Goal: Information Seeking & Learning: Learn about a topic

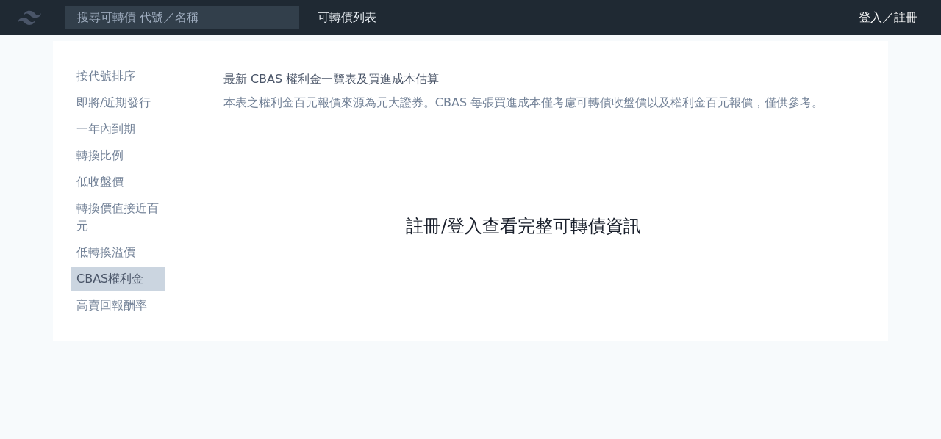
click at [576, 221] on link "註冊/登入查看完整可轉債資訊" at bounding box center [523, 227] width 235 height 24
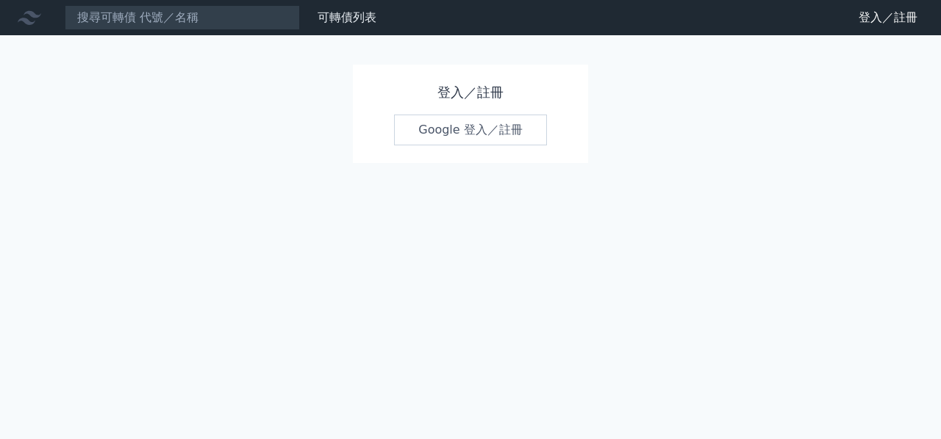
click at [519, 130] on link "Google 登入／註冊" at bounding box center [470, 130] width 153 height 31
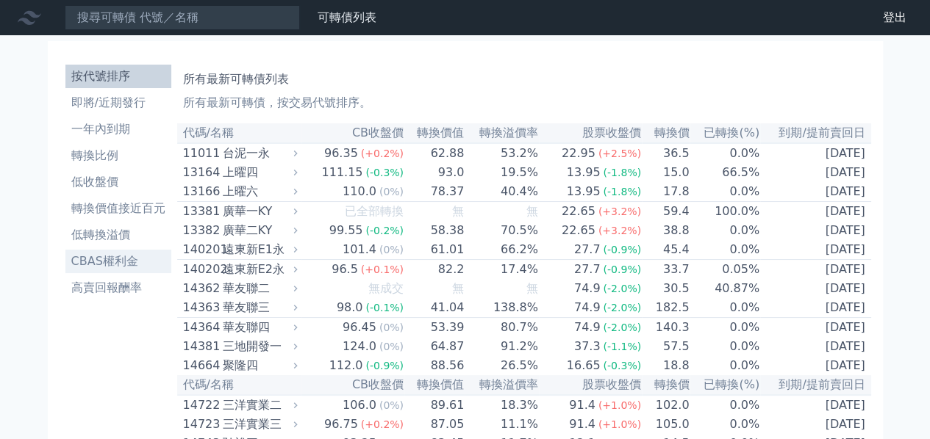
click at [144, 267] on li "CBAS權利金" at bounding box center [118, 262] width 106 height 18
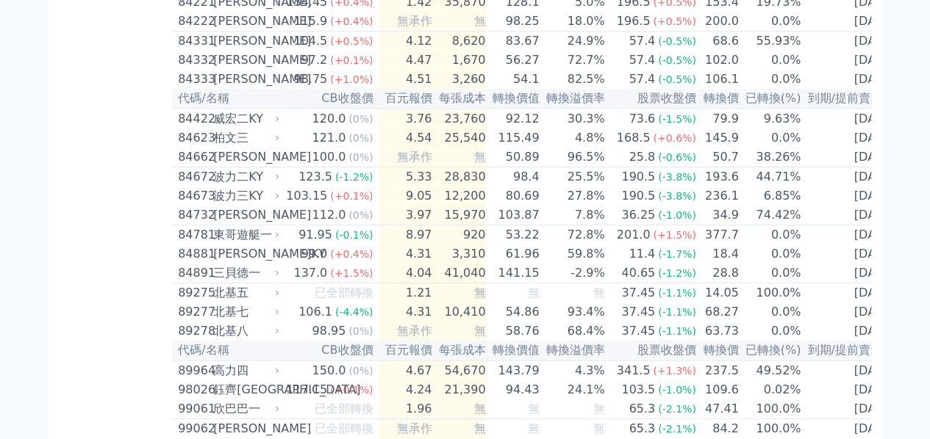
scroll to position [8069, 0]
